Goal: Transaction & Acquisition: Download file/media

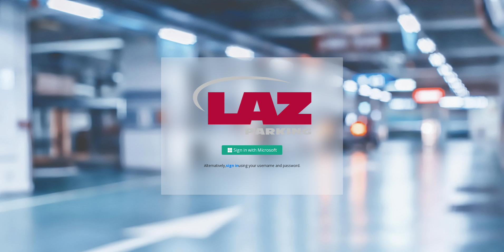
click at [239, 148] on button "Sign in with Microsoft" at bounding box center [252, 150] width 61 height 10
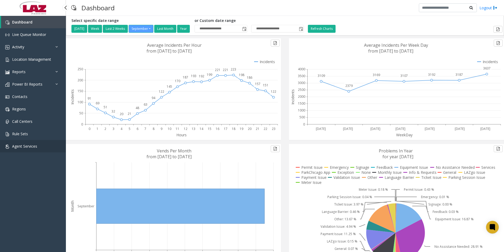
drag, startPoint x: 39, startPoint y: 146, endPoint x: 42, endPoint y: 144, distance: 4.0
click at [39, 146] on link "Agent Services" at bounding box center [33, 146] width 66 height 12
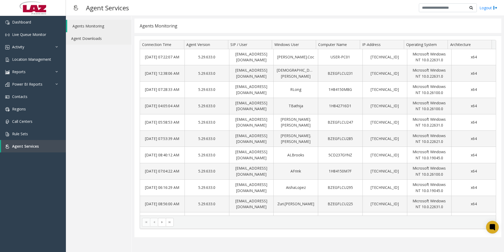
click at [95, 39] on link "Agent Downloads" at bounding box center [99, 38] width 66 height 12
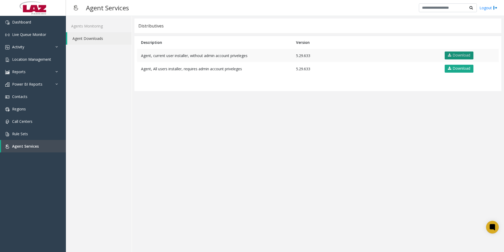
click at [453, 55] on link "Download" at bounding box center [459, 55] width 29 height 8
click at [494, 8] on img at bounding box center [495, 8] width 4 height 6
